Goal: Navigation & Orientation: Go to known website

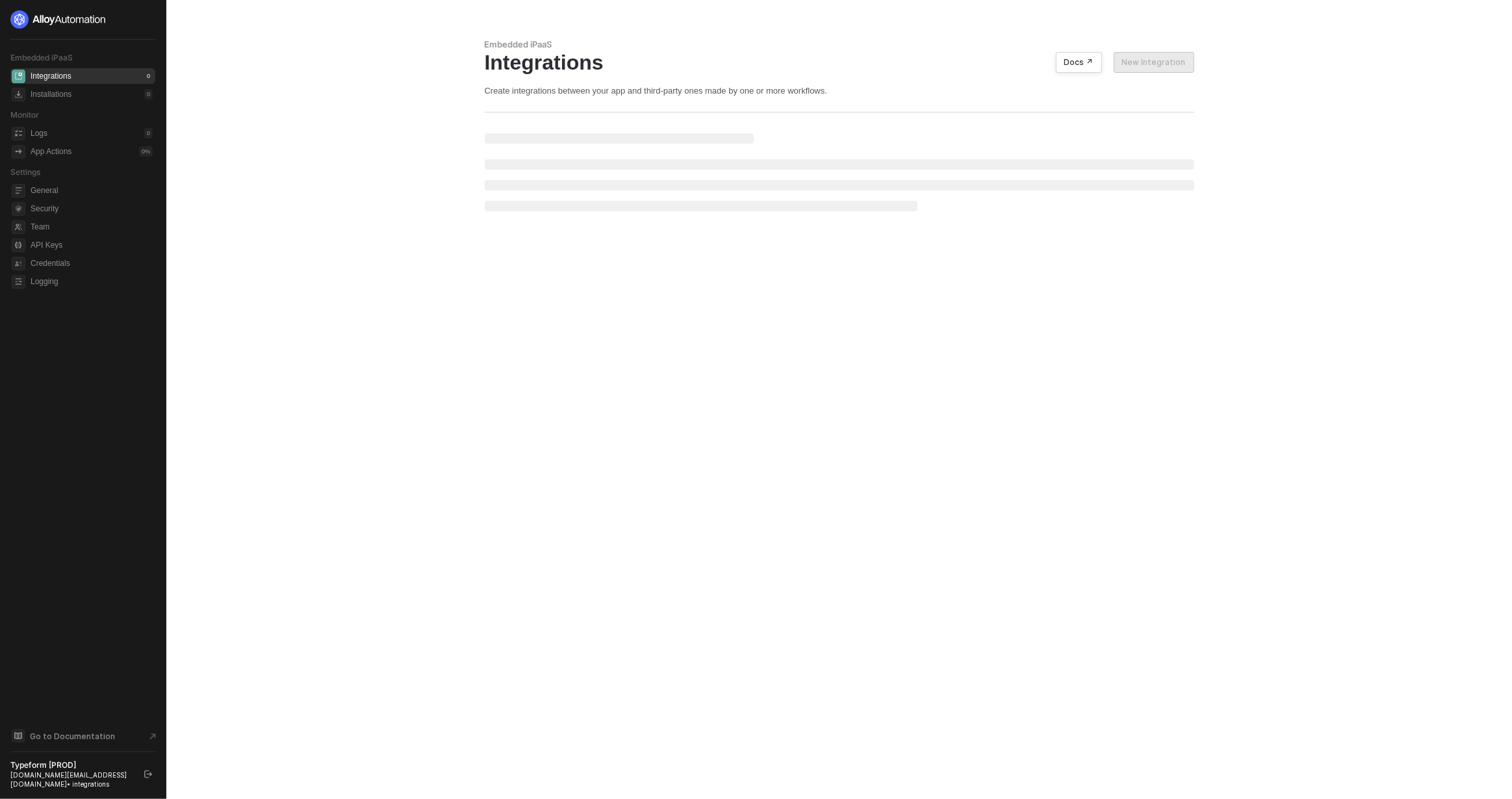
click at [150, 780] on button "button" at bounding box center [148, 774] width 16 height 16
